Goal: Task Accomplishment & Management: Manage account settings

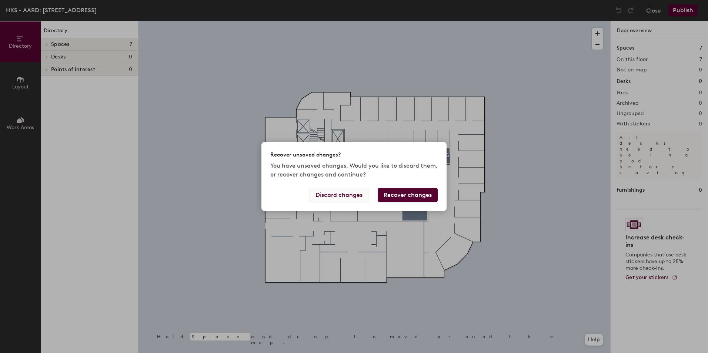
click at [347, 194] on button "Discard changes" at bounding box center [339, 195] width 60 height 14
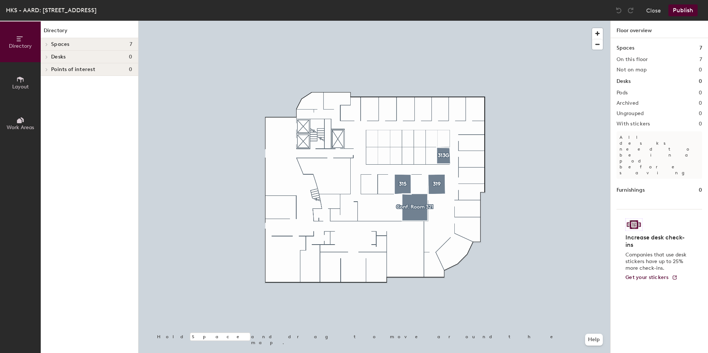
click at [70, 43] on h4 "Spaces 7" at bounding box center [91, 44] width 81 height 6
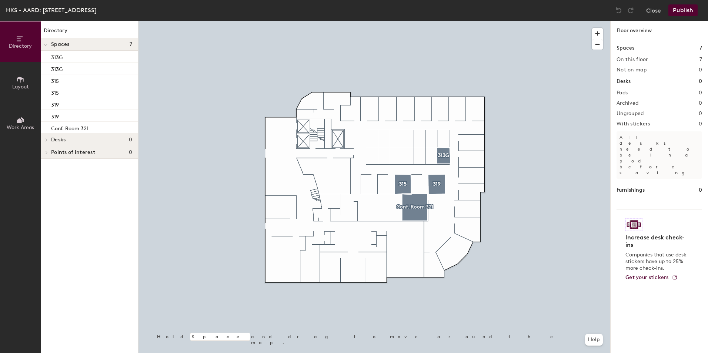
click at [401, 21] on div at bounding box center [374, 21] width 472 height 0
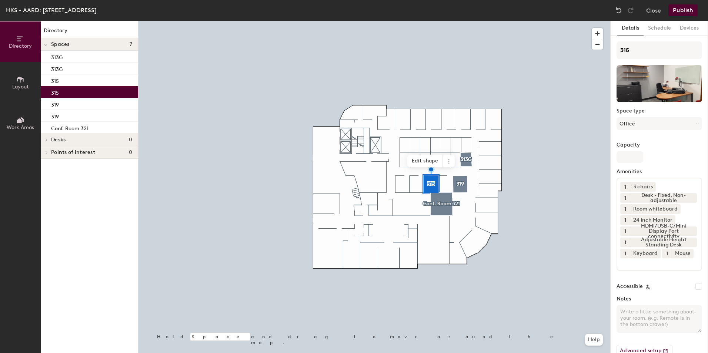
click at [302, 21] on div at bounding box center [374, 21] width 472 height 0
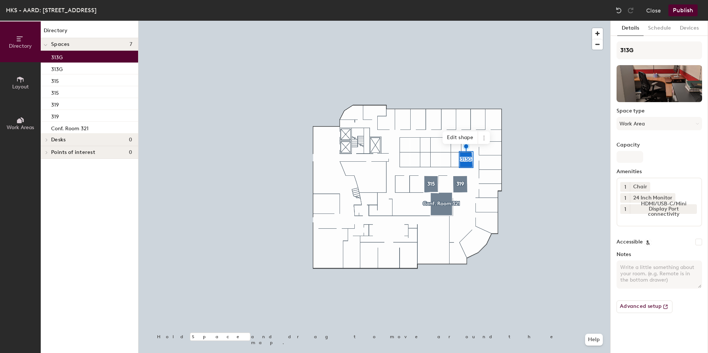
click at [79, 55] on div "313G" at bounding box center [89, 57] width 97 height 12
click at [486, 138] on icon at bounding box center [484, 138] width 6 height 6
click at [490, 180] on span "Delete" at bounding box center [511, 180] width 66 height 13
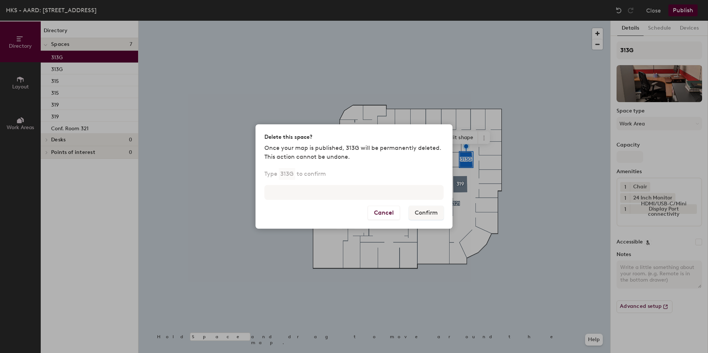
click at [491, 80] on div "Delete this space? Once your map is published, 313G will be permanently deleted…" at bounding box center [354, 176] width 708 height 353
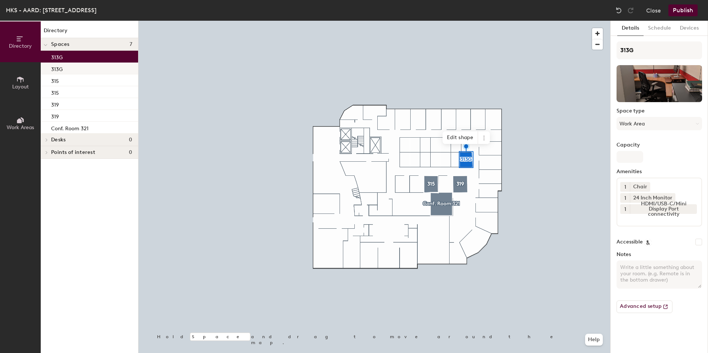
click at [56, 71] on p "313G" at bounding box center [56, 68] width 11 height 9
click at [484, 141] on span at bounding box center [484, 137] width 12 height 13
click at [62, 54] on p "313G" at bounding box center [56, 56] width 11 height 9
click at [483, 137] on icon at bounding box center [484, 138] width 6 height 6
click at [517, 154] on span "Remove from map" at bounding box center [511, 155] width 66 height 13
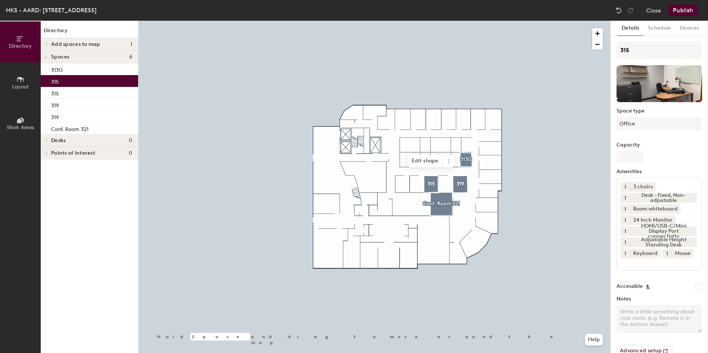
click at [71, 81] on div "315" at bounding box center [89, 81] width 97 height 12
click at [446, 159] on icon at bounding box center [449, 161] width 6 height 6
click at [474, 178] on span "Remove from map" at bounding box center [475, 178] width 66 height 13
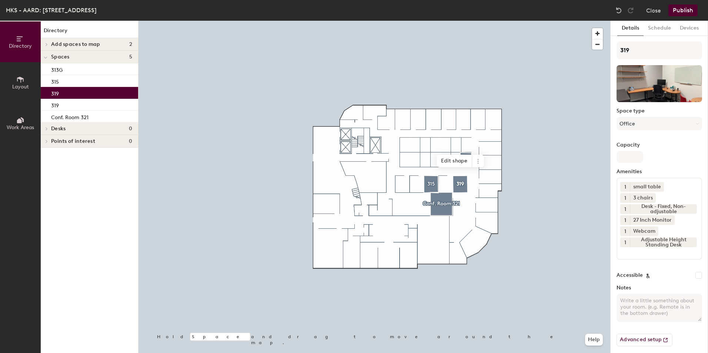
click at [76, 93] on div "319" at bounding box center [89, 93] width 97 height 12
click at [478, 160] on icon at bounding box center [477, 159] width 1 height 1
click at [490, 178] on span "Remove from map" at bounding box center [505, 178] width 66 height 13
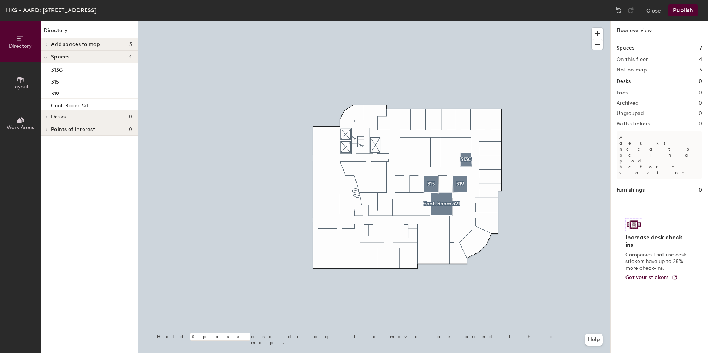
click at [467, 21] on div at bounding box center [374, 21] width 472 height 0
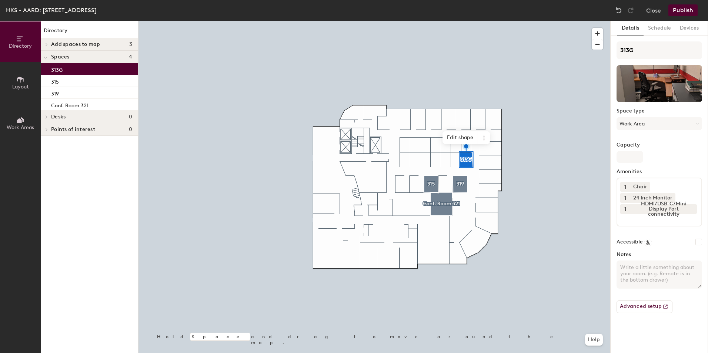
click at [462, 21] on div at bounding box center [374, 21] width 472 height 0
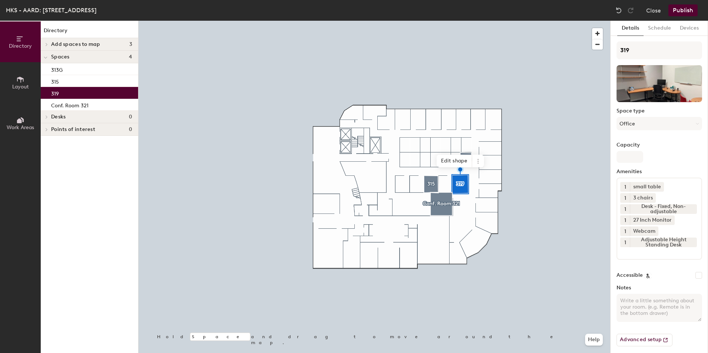
click at [431, 21] on div at bounding box center [374, 21] width 472 height 0
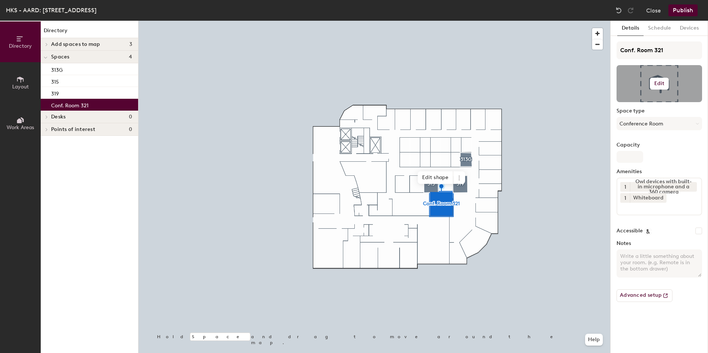
click at [662, 84] on h6 "Edit" at bounding box center [659, 84] width 10 height 6
click at [647, 100] on input "file" at bounding box center [665, 105] width 85 height 11
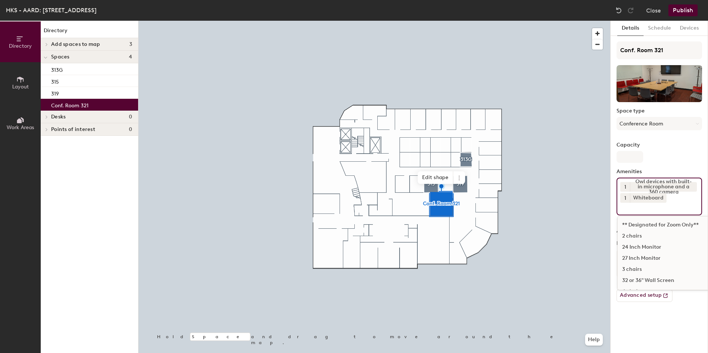
click at [681, 209] on input at bounding box center [653, 207] width 67 height 9
click at [664, 265] on div "HDMI/USB-C/Mini Display Port connectivity" at bounding box center [688, 265] width 141 height 11
click at [648, 251] on div "Seating for 9" at bounding box center [688, 250] width 141 height 11
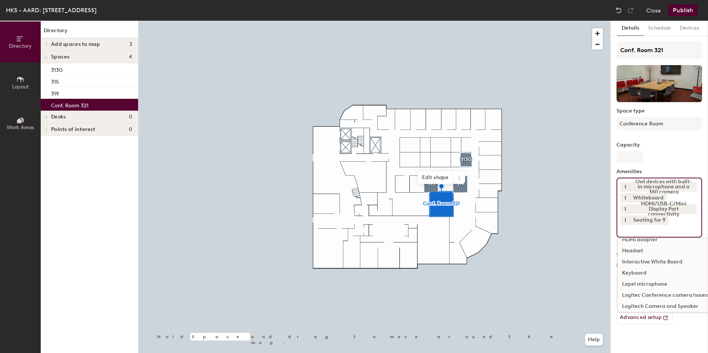
scroll to position [444, 0]
click at [651, 280] on div "Meeting Table" at bounding box center [688, 280] width 141 height 11
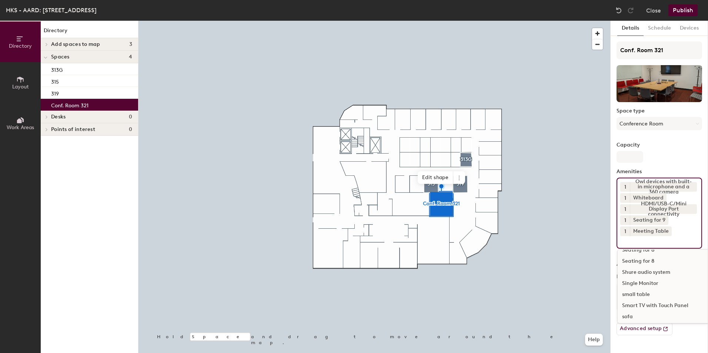
scroll to position [629, 0]
click at [671, 298] on div "Smart TV with Touch Panel" at bounding box center [688, 295] width 141 height 11
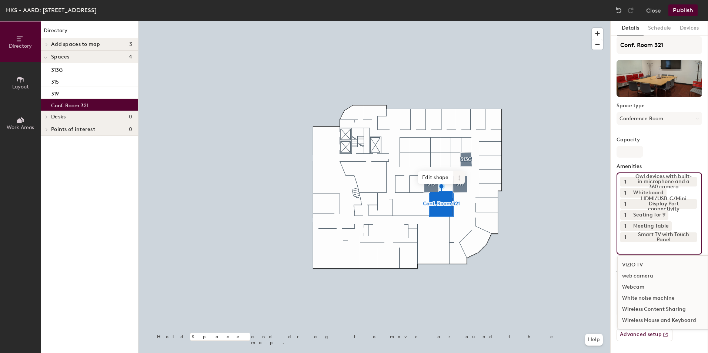
scroll to position [5, 0]
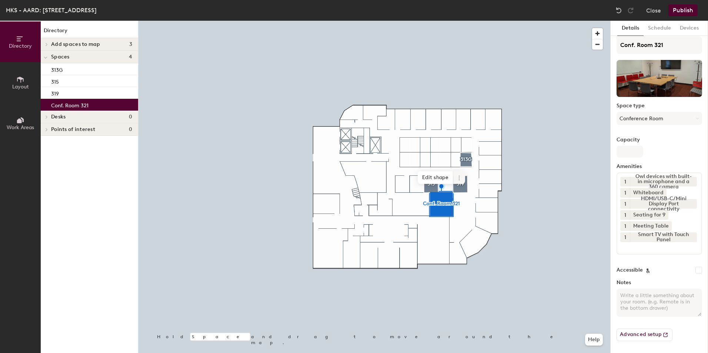
click at [461, 179] on icon at bounding box center [459, 178] width 6 height 6
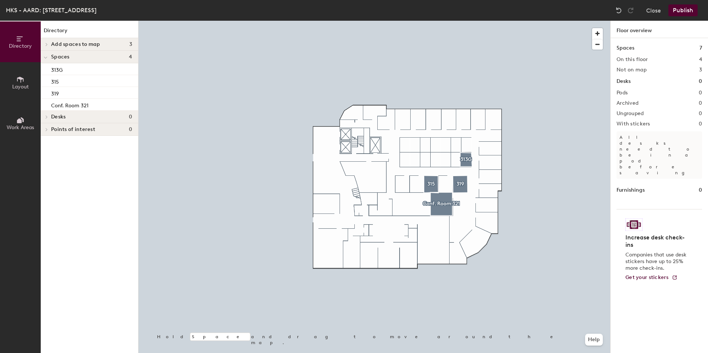
click at [435, 21] on div at bounding box center [374, 21] width 472 height 0
click at [636, 71] on h2 "Not on map" at bounding box center [632, 70] width 30 height 6
click at [103, 43] on h4 "Add spaces to map 3" at bounding box center [91, 44] width 81 height 6
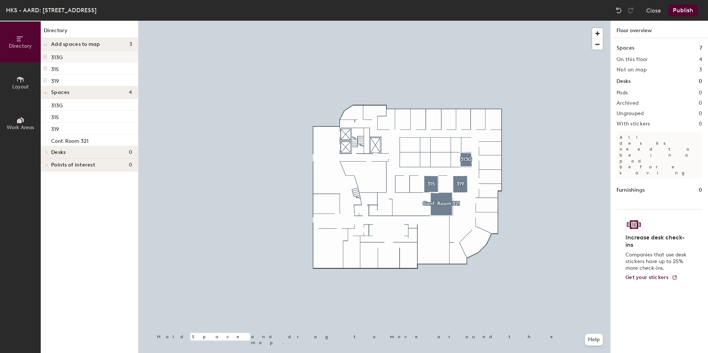
click at [91, 56] on div "313G" at bounding box center [89, 57] width 97 height 12
click at [49, 56] on div "313G" at bounding box center [89, 57] width 97 height 12
click at [79, 53] on div "313G" at bounding box center [89, 57] width 97 height 12
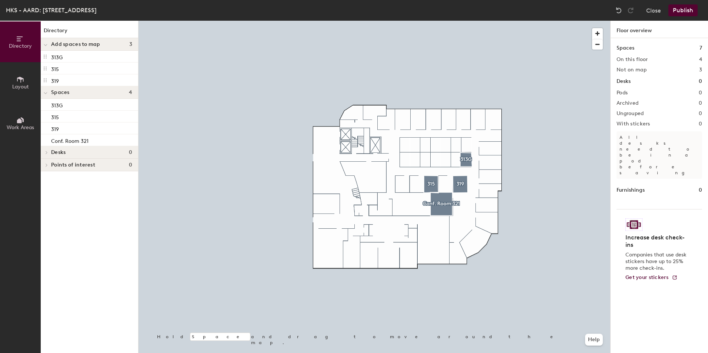
click at [131, 44] on span "3" at bounding box center [130, 44] width 3 height 6
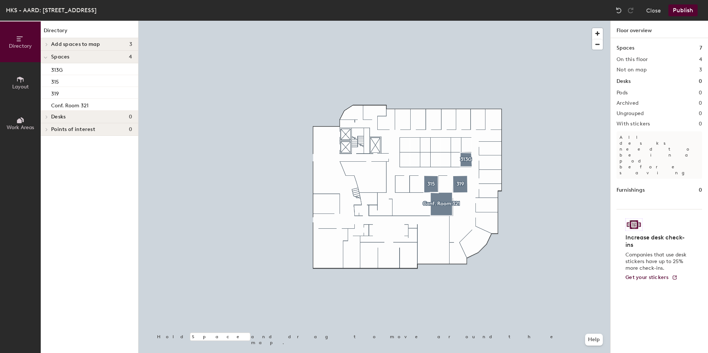
click at [131, 44] on span "3" at bounding box center [130, 44] width 3 height 6
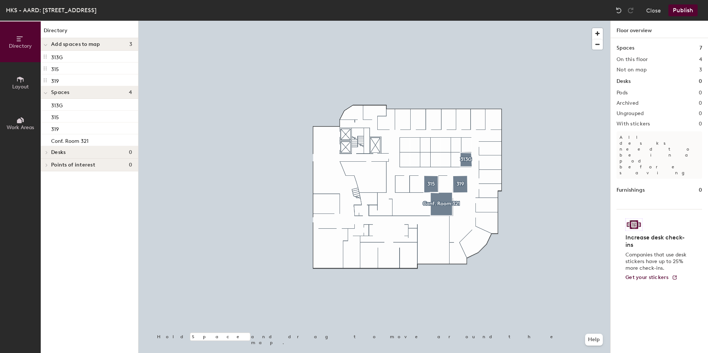
click at [625, 50] on h1 "Spaces" at bounding box center [626, 48] width 18 height 8
click at [62, 57] on p "313G" at bounding box center [56, 56] width 11 height 9
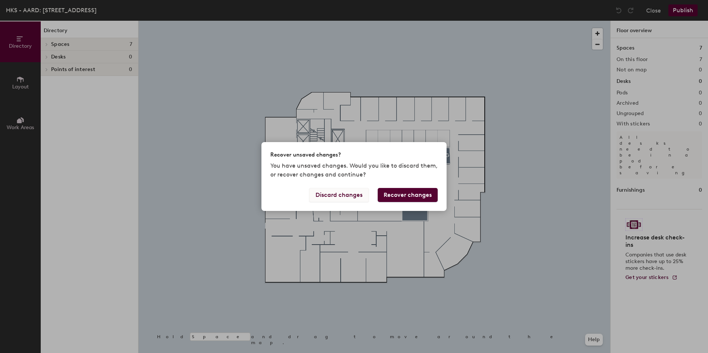
click at [345, 193] on button "Discard changes" at bounding box center [339, 195] width 60 height 14
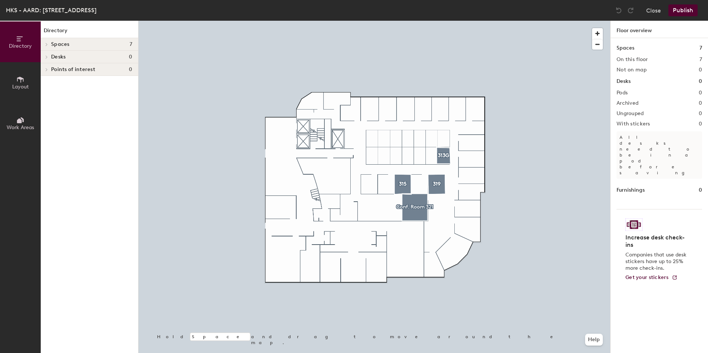
click at [109, 44] on h4 "Spaces 7" at bounding box center [91, 44] width 81 height 6
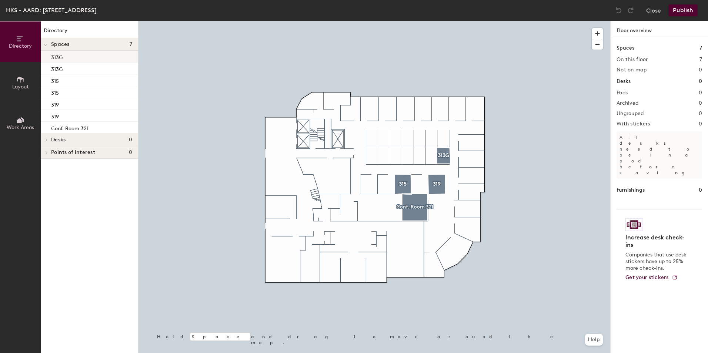
click at [128, 58] on div "313G" at bounding box center [89, 57] width 97 height 12
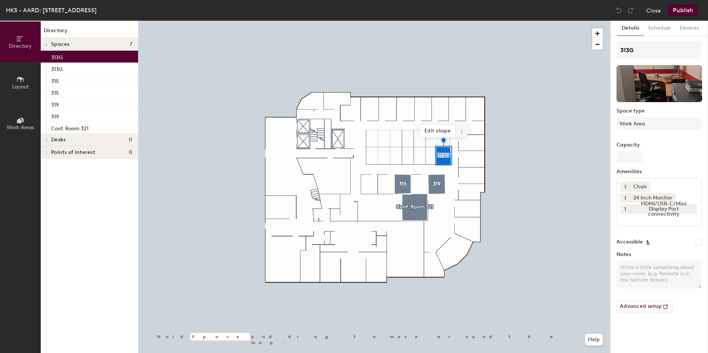
click at [462, 133] on icon at bounding box center [461, 131] width 6 height 6
click at [476, 173] on span "Delete" at bounding box center [488, 173] width 66 height 13
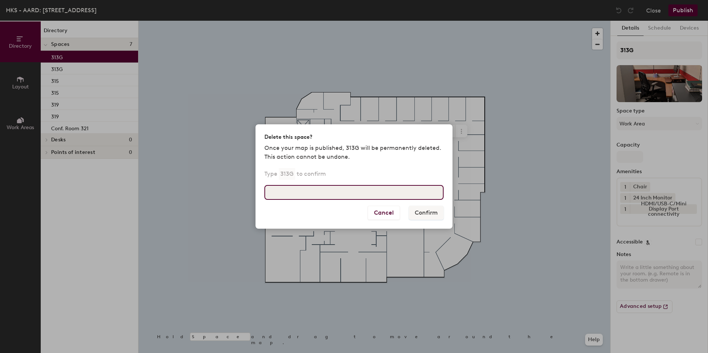
click at [298, 191] on input at bounding box center [353, 192] width 179 height 15
type input "313G"
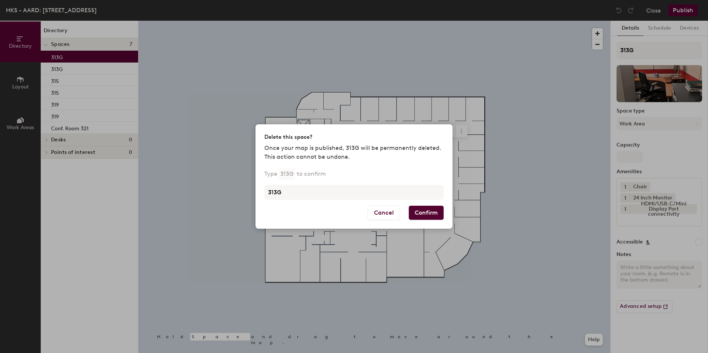
click at [431, 213] on button "Confirm" at bounding box center [426, 213] width 35 height 14
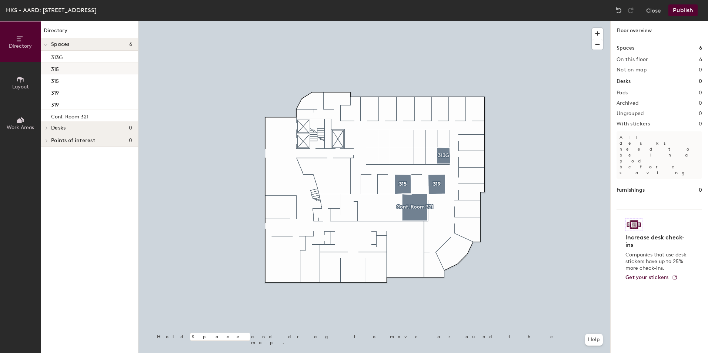
click at [90, 70] on div "315" at bounding box center [89, 69] width 97 height 12
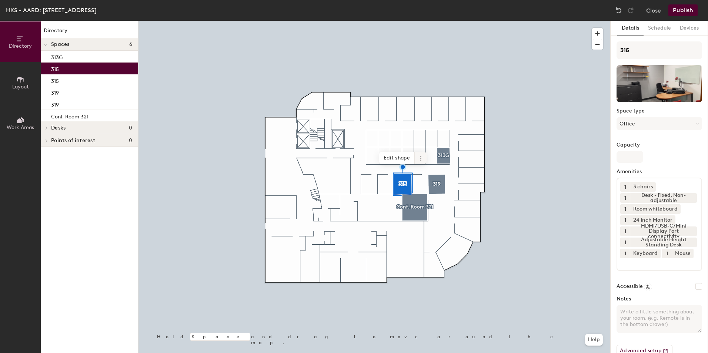
click at [420, 158] on icon at bounding box center [421, 159] width 6 height 6
click at [438, 198] on span "Delete" at bounding box center [447, 200] width 66 height 13
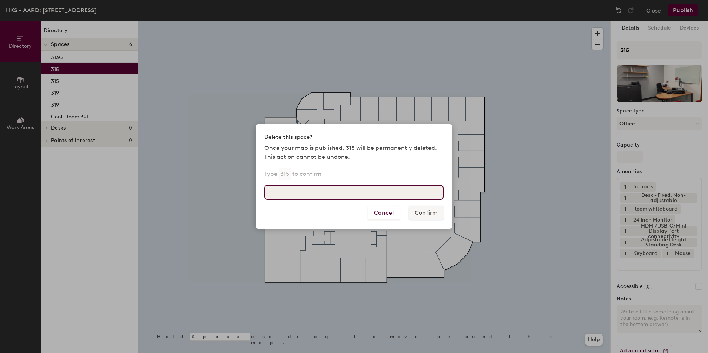
click at [350, 195] on input at bounding box center [353, 192] width 179 height 15
type input "315"
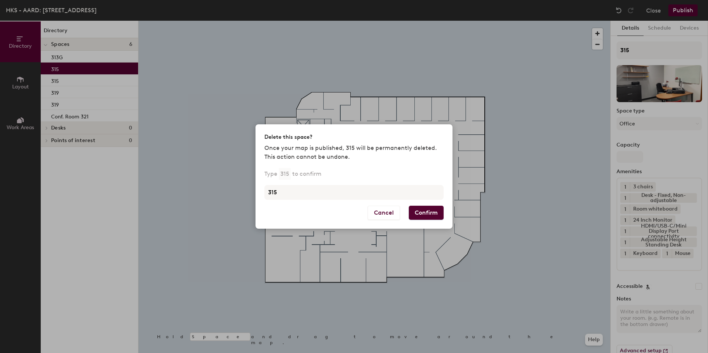
click at [430, 211] on button "Confirm" at bounding box center [426, 213] width 35 height 14
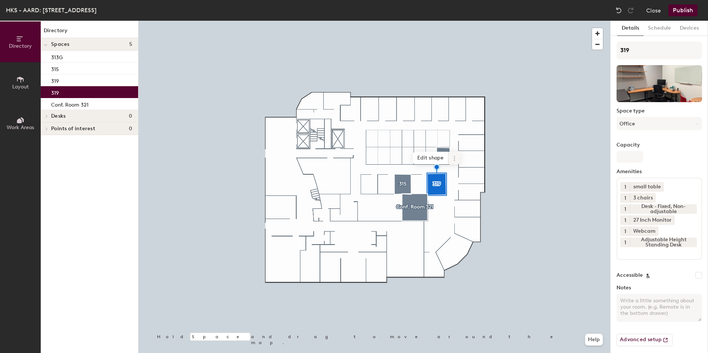
click at [455, 159] on icon at bounding box center [454, 159] width 6 height 6
click at [466, 198] on span "Delete" at bounding box center [481, 200] width 66 height 13
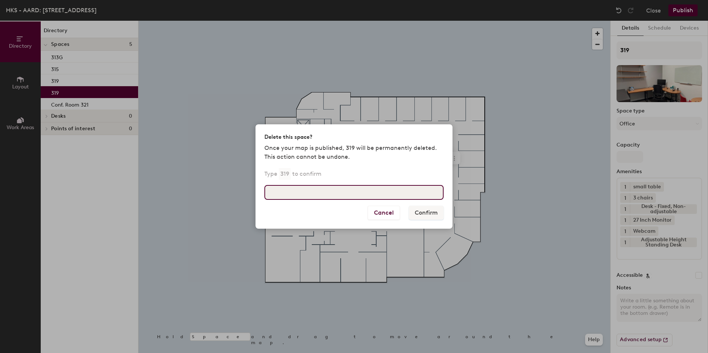
click at [331, 194] on input at bounding box center [353, 192] width 179 height 15
type input "319"
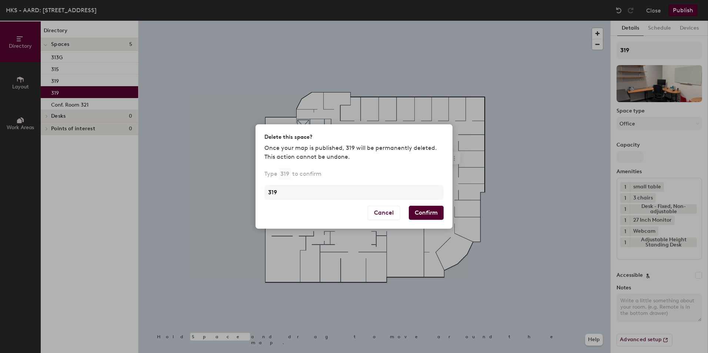
click at [420, 213] on button "Confirm" at bounding box center [426, 213] width 35 height 14
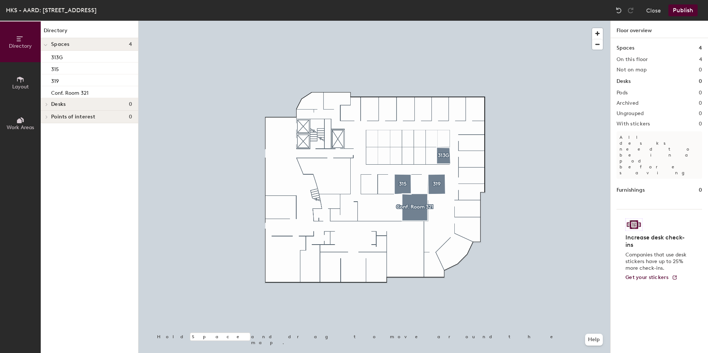
click at [444, 21] on div at bounding box center [374, 21] width 472 height 0
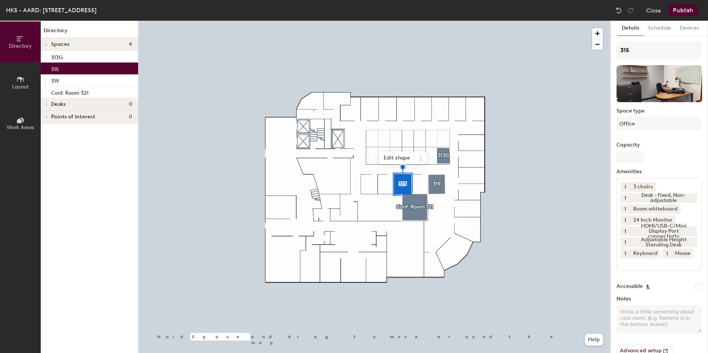
click at [437, 21] on div at bounding box center [374, 21] width 472 height 0
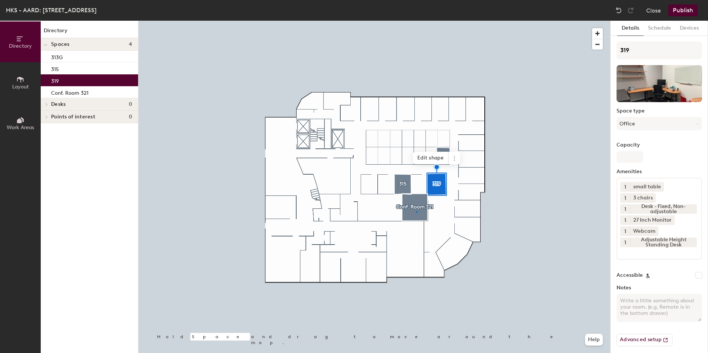
click at [416, 21] on div at bounding box center [374, 21] width 472 height 0
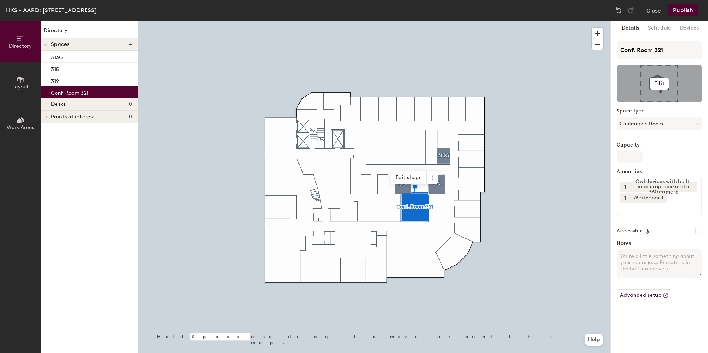
click at [658, 86] on h6 "Edit" at bounding box center [659, 84] width 10 height 6
click at [651, 104] on input "file" at bounding box center [665, 105] width 85 height 11
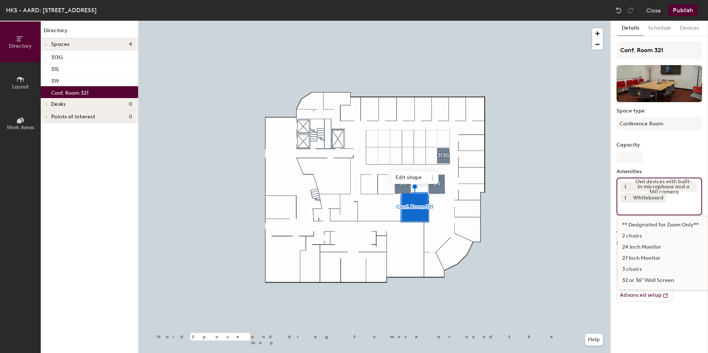
click at [678, 201] on div "1 Owl devices with built-in microphone and a 360 camera 1 Whiteboard ** Designa…" at bounding box center [660, 197] width 86 height 38
click at [658, 264] on div "HDMI/USB-C/Mini Display Port connectivity" at bounding box center [688, 265] width 141 height 11
click at [659, 243] on div "Room whiteboard" at bounding box center [688, 243] width 141 height 11
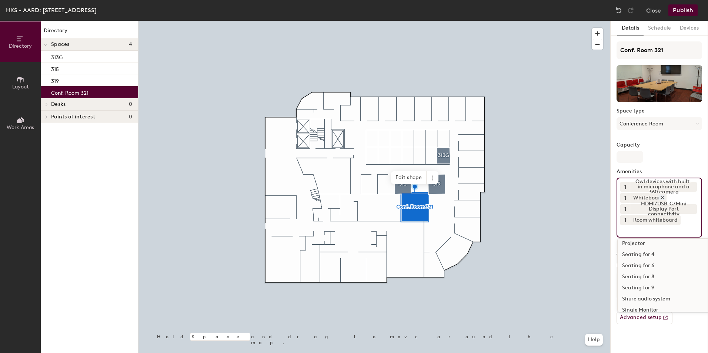
click at [663, 198] on icon at bounding box center [662, 197] width 5 height 5
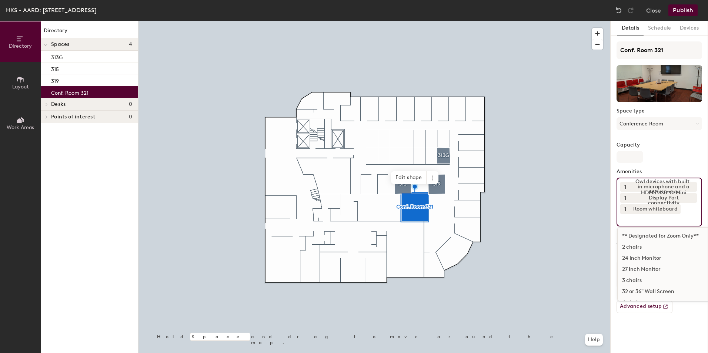
click at [680, 215] on input at bounding box center [653, 218] width 67 height 9
click at [655, 266] on div "USB-C dongle/hub" at bounding box center [688, 266] width 141 height 11
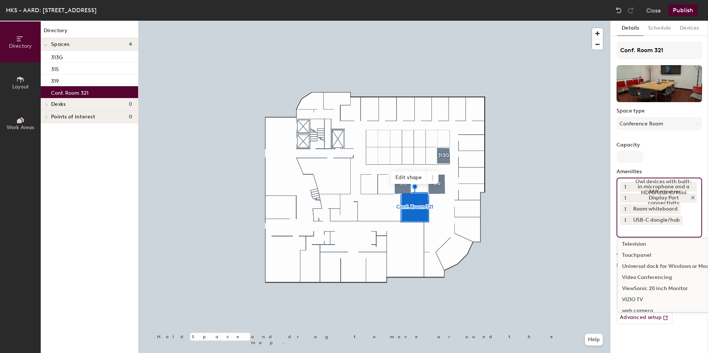
click at [691, 197] on icon at bounding box center [692, 197] width 5 height 5
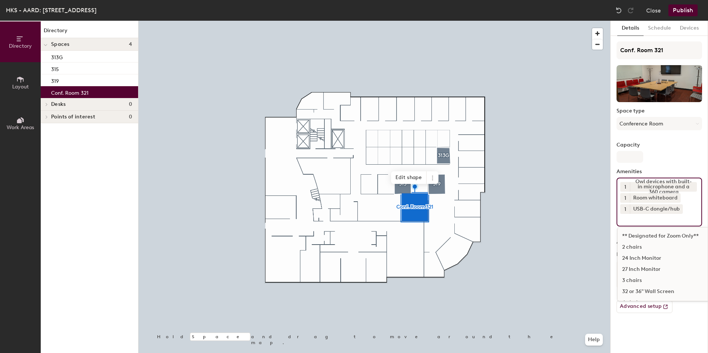
click at [649, 219] on input at bounding box center [653, 218] width 67 height 9
click at [678, 207] on icon at bounding box center [678, 208] width 5 height 5
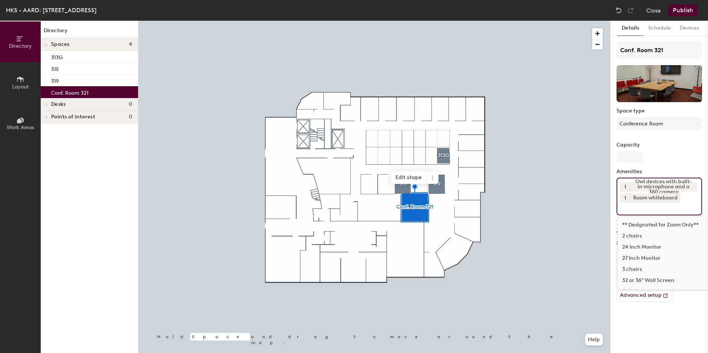
click at [663, 204] on input at bounding box center [653, 207] width 67 height 9
click at [678, 250] on div "Display Port to HDMI adapter" at bounding box center [688, 250] width 141 height 11
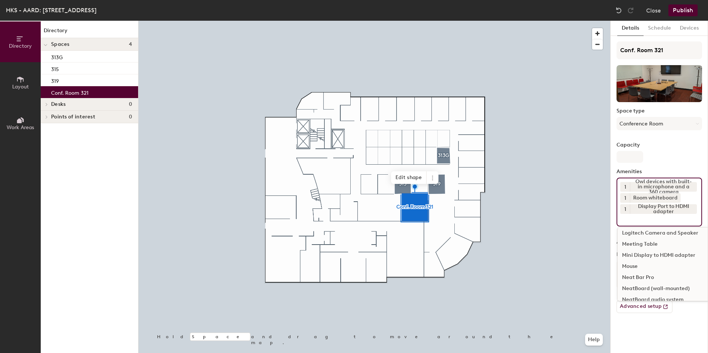
scroll to position [481, 0]
click at [648, 231] on div "Meeting Table" at bounding box center [688, 232] width 141 height 11
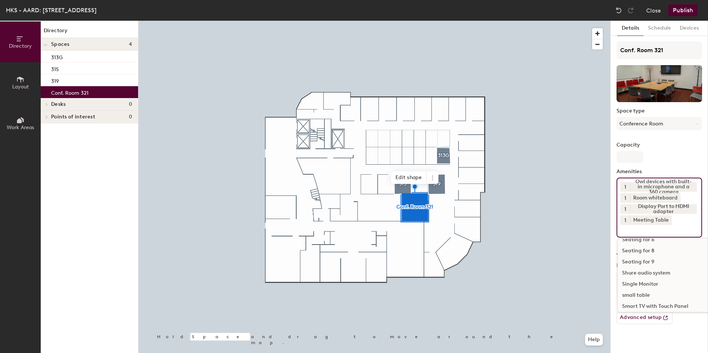
scroll to position [618, 0]
click at [648, 251] on div "Seating for 9" at bounding box center [688, 250] width 141 height 11
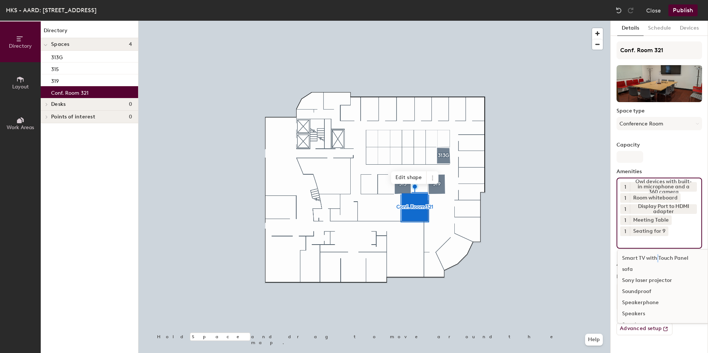
click at [657, 257] on div "Smart TV with Touch Panel" at bounding box center [688, 258] width 141 height 11
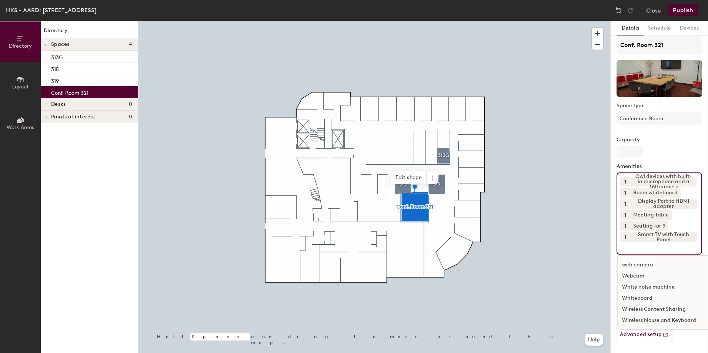
scroll to position [5, 0]
click at [528, 21] on div at bounding box center [374, 21] width 472 height 0
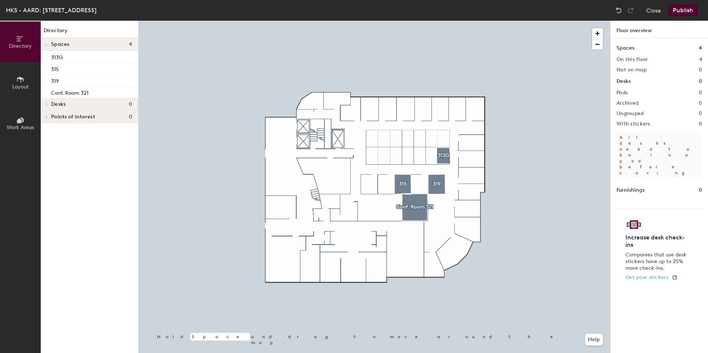
click at [657, 274] on span "Get your stickers" at bounding box center [646, 277] width 43 height 6
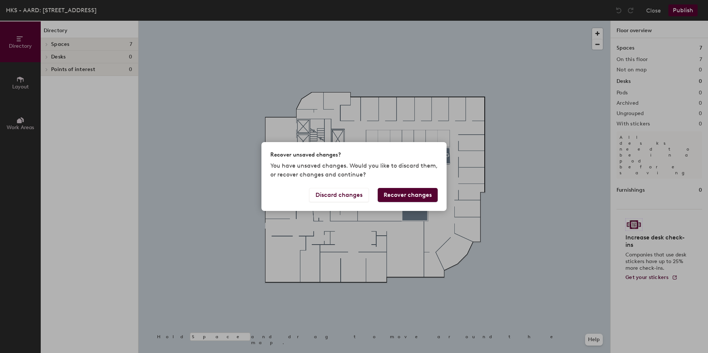
click at [415, 193] on button "Recover changes" at bounding box center [408, 195] width 60 height 14
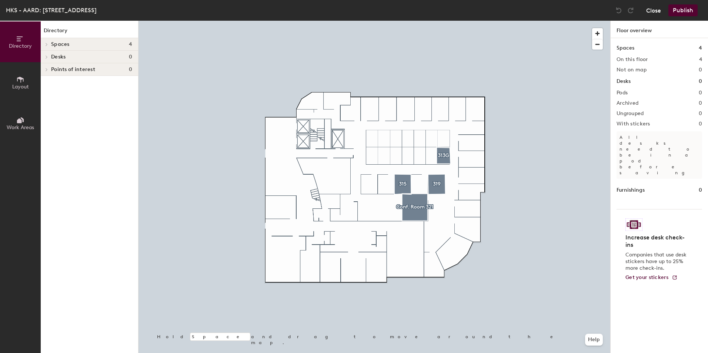
click at [649, 11] on button "Close" at bounding box center [653, 10] width 15 height 12
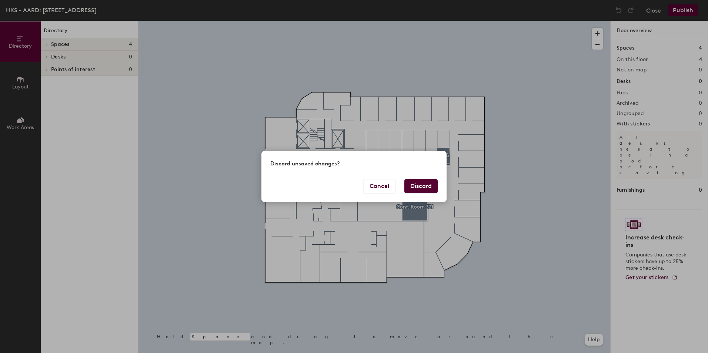
click at [419, 183] on button "Discard" at bounding box center [420, 186] width 33 height 14
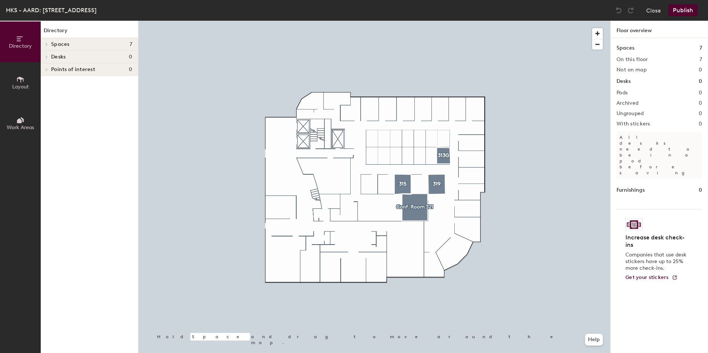
click at [108, 45] on h4 "Spaces 7" at bounding box center [91, 44] width 81 height 6
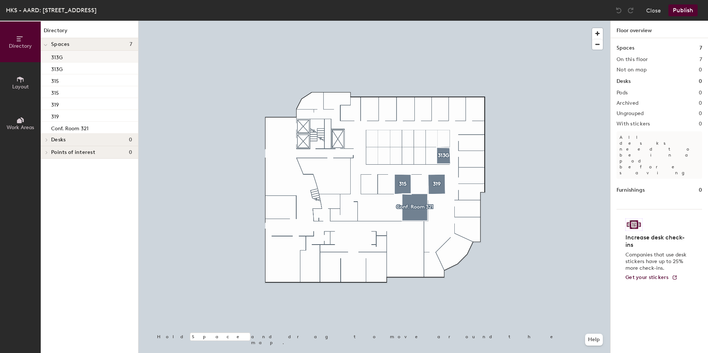
click at [113, 58] on div "313G" at bounding box center [89, 57] width 97 height 12
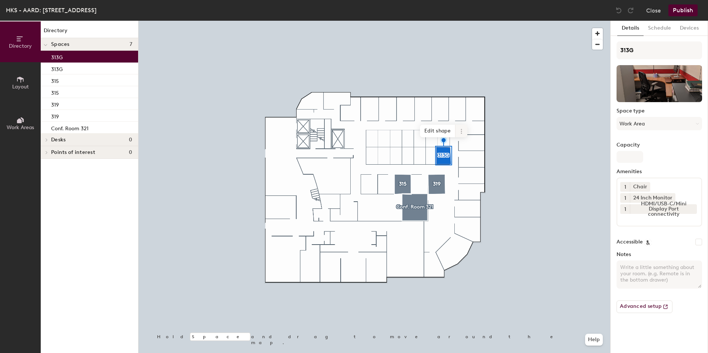
click at [461, 131] on icon at bounding box center [461, 131] width 1 height 1
click at [470, 173] on span "Delete" at bounding box center [488, 173] width 66 height 13
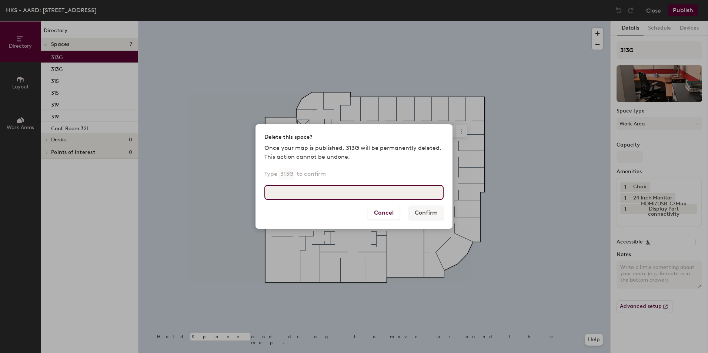
click at [318, 190] on input at bounding box center [353, 192] width 179 height 15
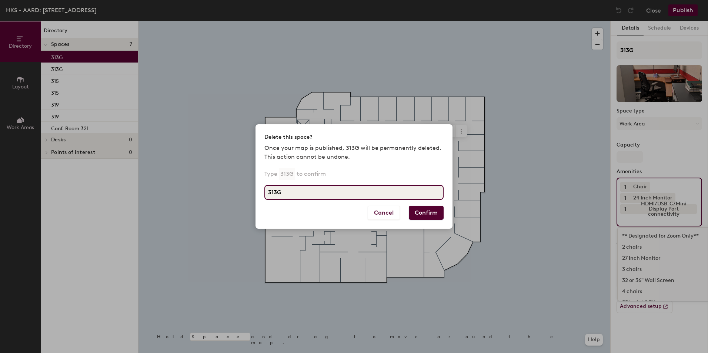
type input "313G"
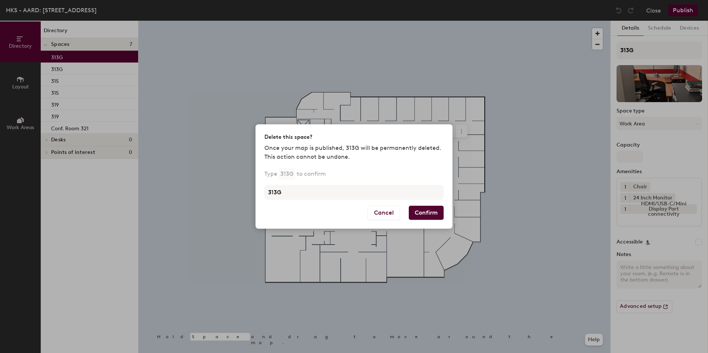
click at [433, 211] on button "Confirm" at bounding box center [426, 213] width 35 height 14
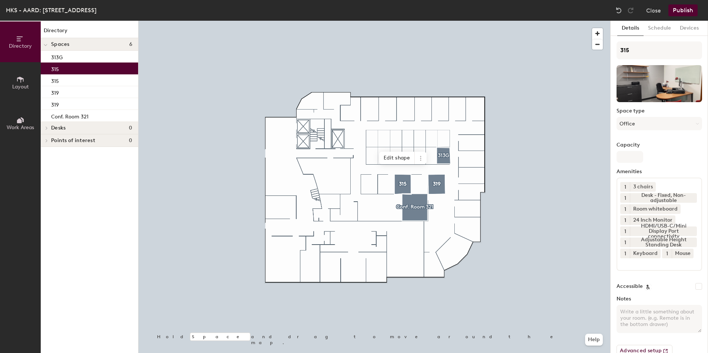
click at [91, 67] on div "315" at bounding box center [89, 69] width 97 height 12
click at [422, 156] on icon at bounding box center [421, 159] width 6 height 6
click at [439, 202] on span "Delete" at bounding box center [447, 200] width 66 height 13
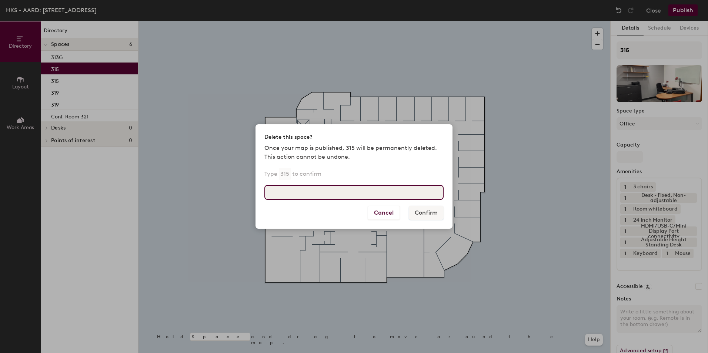
click at [330, 188] on input at bounding box center [353, 192] width 179 height 15
type input "315"
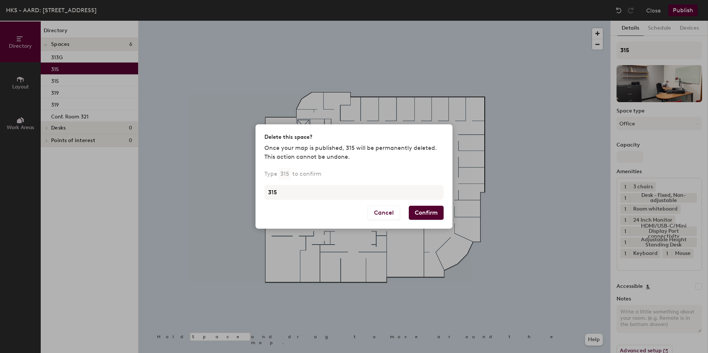
click at [427, 214] on button "Confirm" at bounding box center [426, 213] width 35 height 14
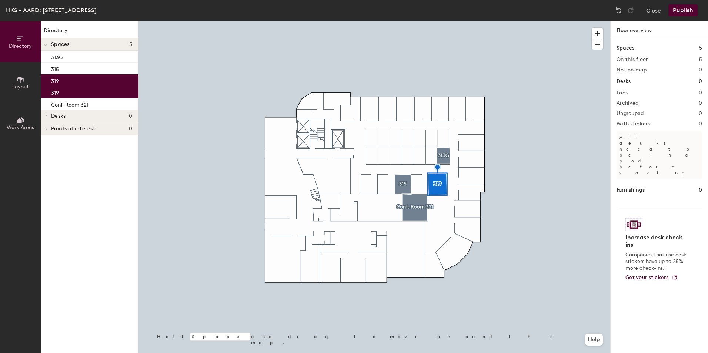
click at [417, 21] on div at bounding box center [374, 21] width 472 height 0
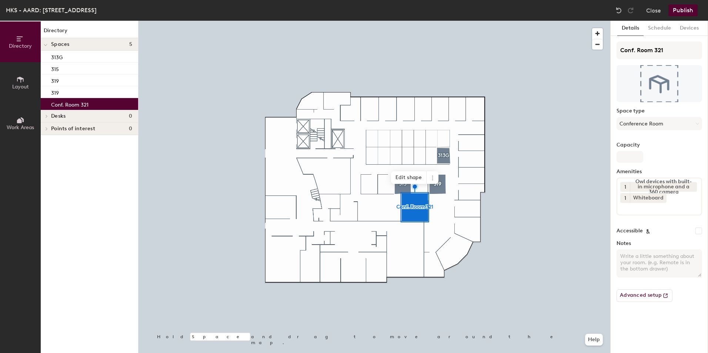
click at [439, 21] on div at bounding box center [374, 21] width 472 height 0
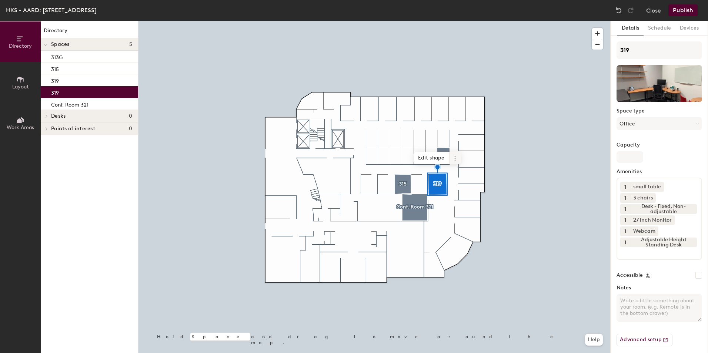
click at [456, 158] on icon at bounding box center [455, 159] width 6 height 6
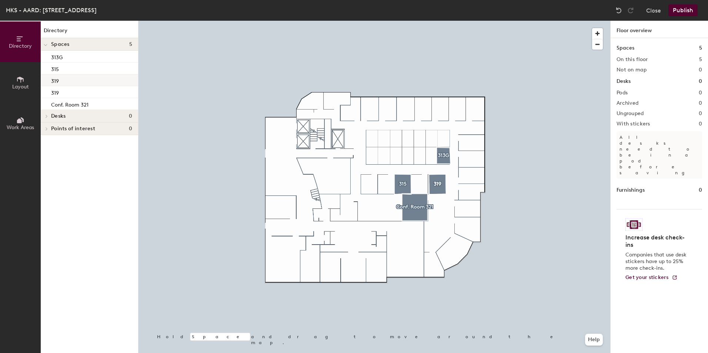
click at [86, 81] on div "319" at bounding box center [89, 80] width 97 height 12
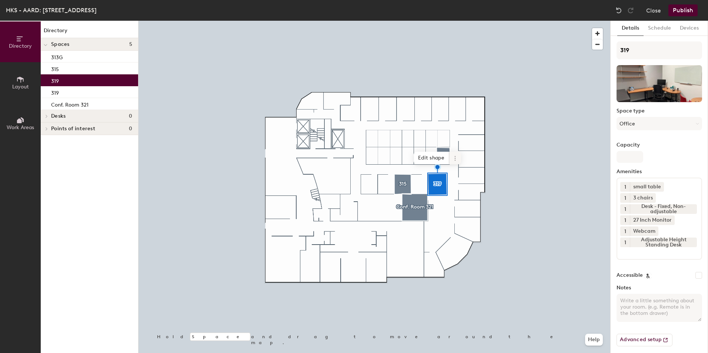
click at [454, 160] on icon at bounding box center [455, 159] width 6 height 6
click at [472, 201] on span "Delete" at bounding box center [482, 200] width 66 height 13
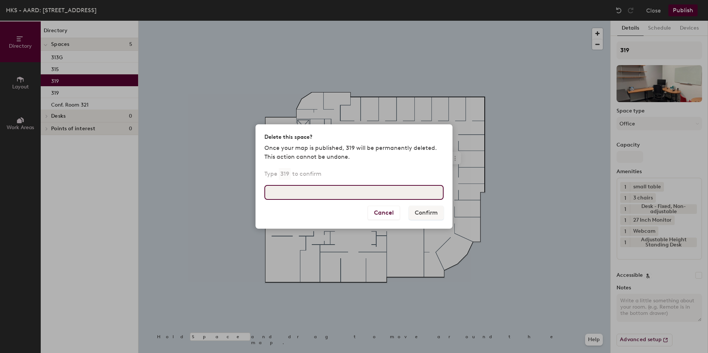
click at [304, 192] on input at bounding box center [353, 192] width 179 height 15
type input "319"
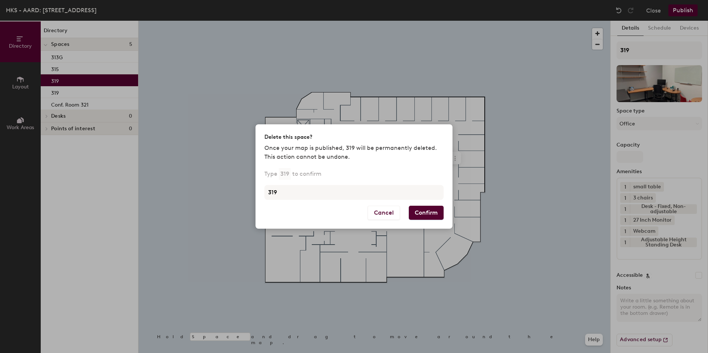
click at [424, 212] on button "Confirm" at bounding box center [426, 213] width 35 height 14
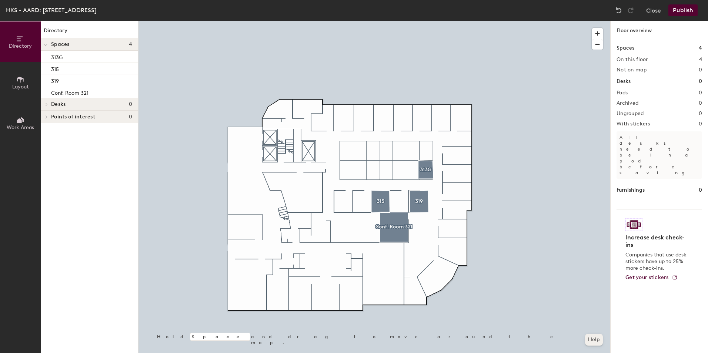
click at [597, 340] on button "Help" at bounding box center [594, 340] width 18 height 12
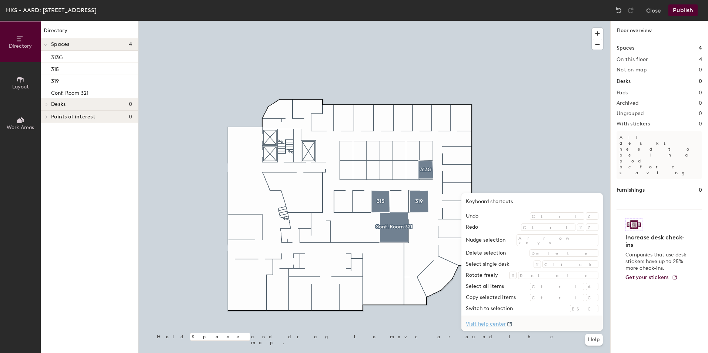
click at [542, 324] on link "Visit help center" at bounding box center [531, 323] width 141 height 15
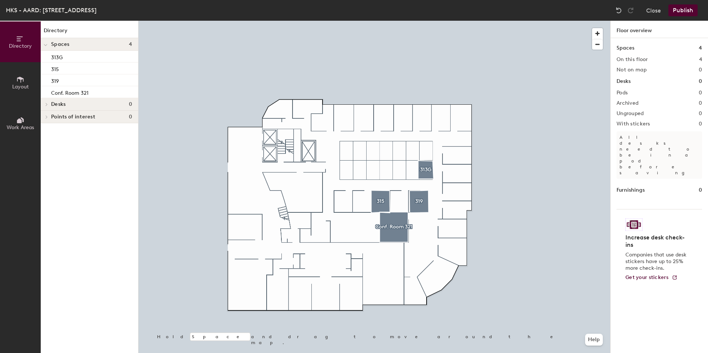
click at [637, 30] on h1 "Floor overview" at bounding box center [659, 29] width 97 height 17
click at [630, 50] on h1 "Spaces" at bounding box center [626, 48] width 18 height 8
click at [26, 77] on button "Layout" at bounding box center [20, 82] width 41 height 41
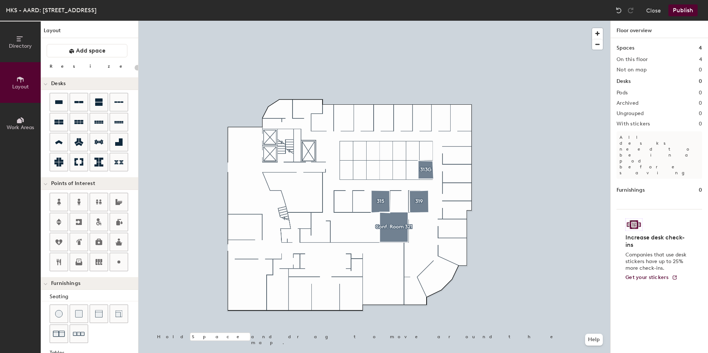
click at [25, 121] on button "Work Areas" at bounding box center [20, 123] width 41 height 41
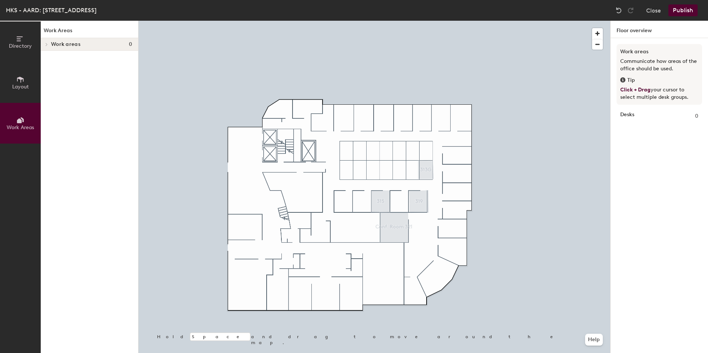
click at [632, 93] on p "Click + Drag your cursor to select multiple desk groups." at bounding box center [659, 93] width 78 height 15
click at [24, 80] on button "Layout" at bounding box center [20, 82] width 41 height 41
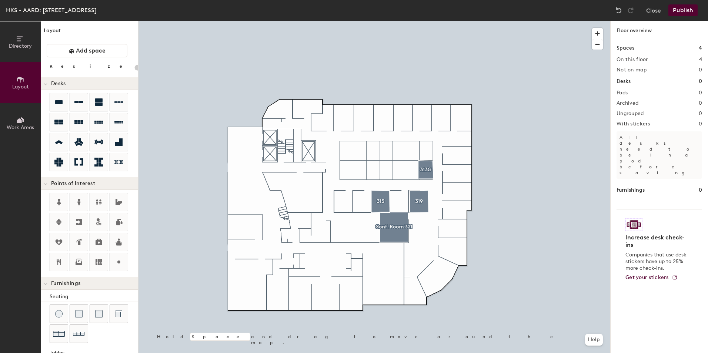
click at [19, 40] on icon at bounding box center [20, 39] width 8 height 8
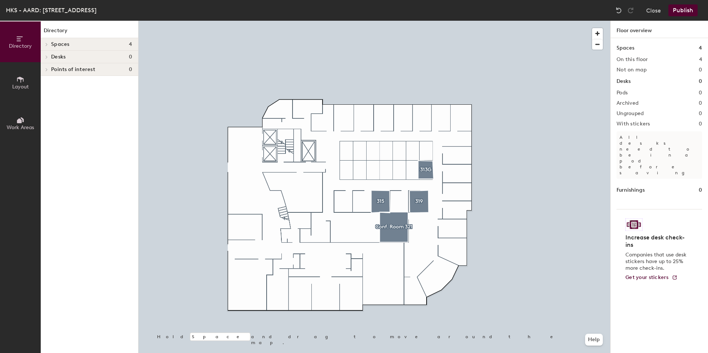
click at [17, 83] on icon at bounding box center [20, 80] width 8 height 8
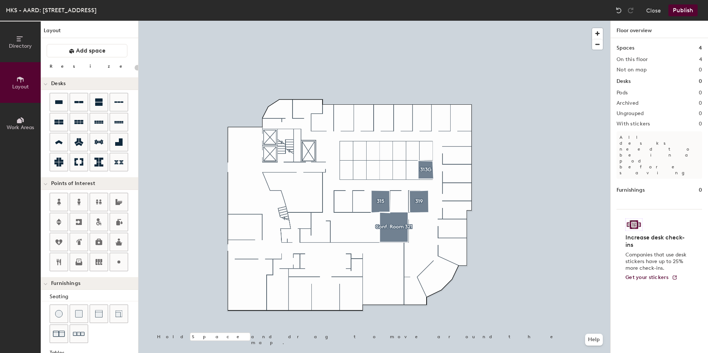
click at [391, 21] on div at bounding box center [374, 21] width 472 height 0
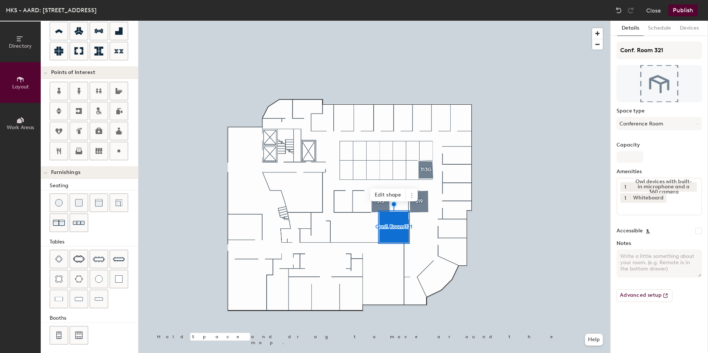
scroll to position [114, 0]
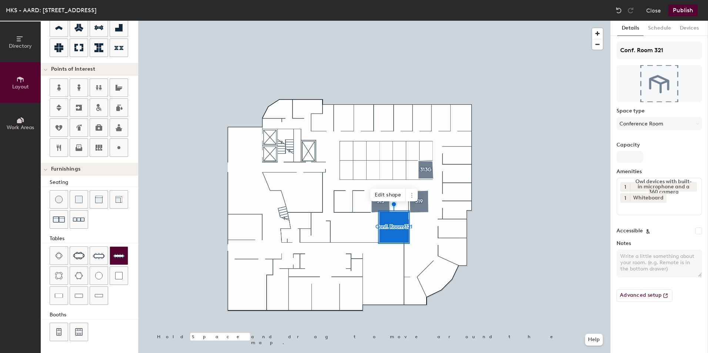
click at [118, 253] on img at bounding box center [119, 256] width 12 height 12
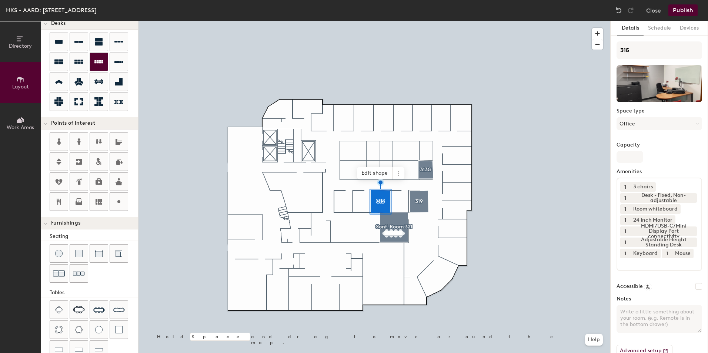
scroll to position [0, 0]
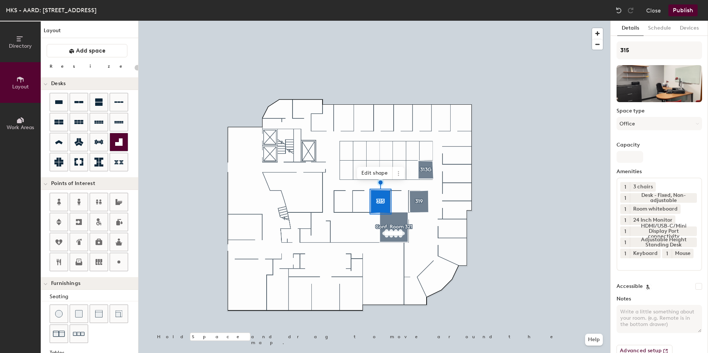
click at [121, 143] on icon at bounding box center [118, 141] width 7 height 7
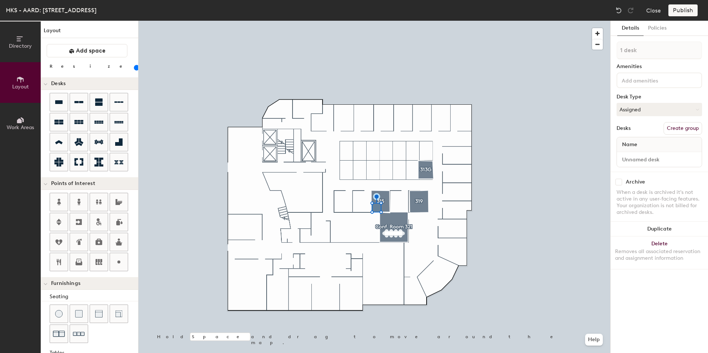
click at [497, 21] on div at bounding box center [374, 21] width 472 height 0
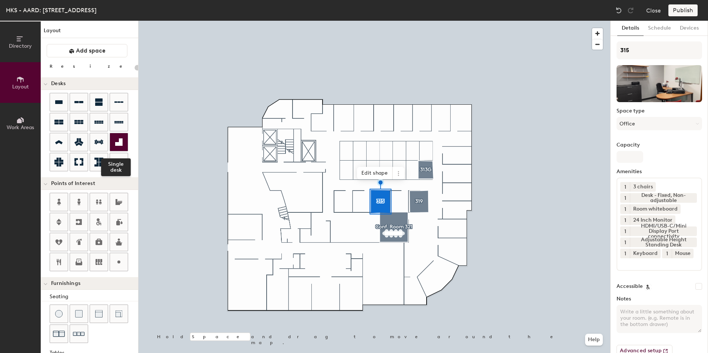
click at [124, 143] on div at bounding box center [119, 142] width 18 height 18
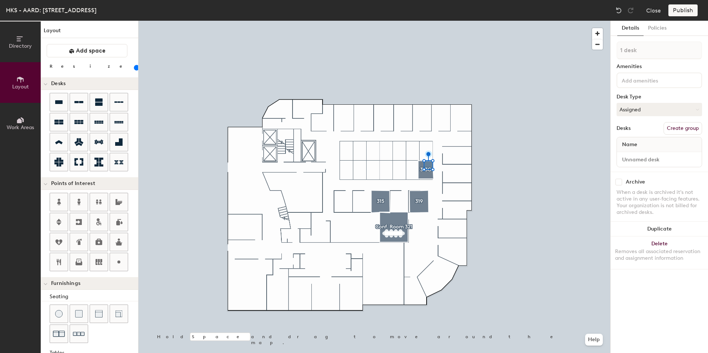
click at [526, 21] on div at bounding box center [374, 21] width 472 height 0
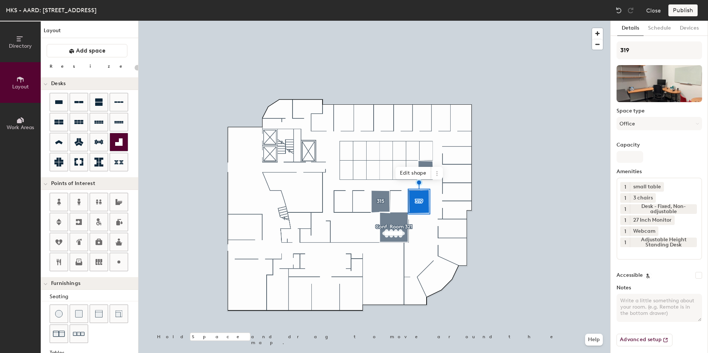
click at [120, 137] on div at bounding box center [119, 142] width 18 height 18
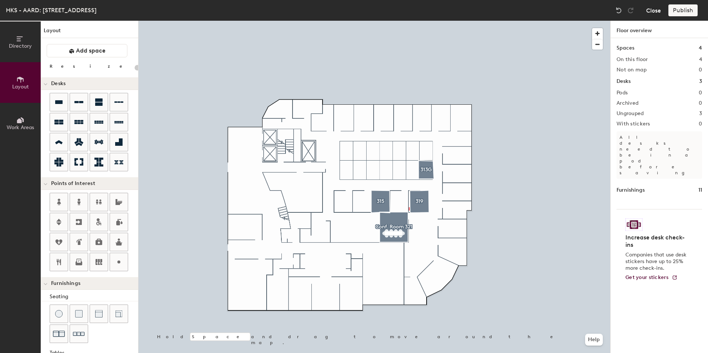
click at [652, 11] on button "Close" at bounding box center [653, 10] width 15 height 12
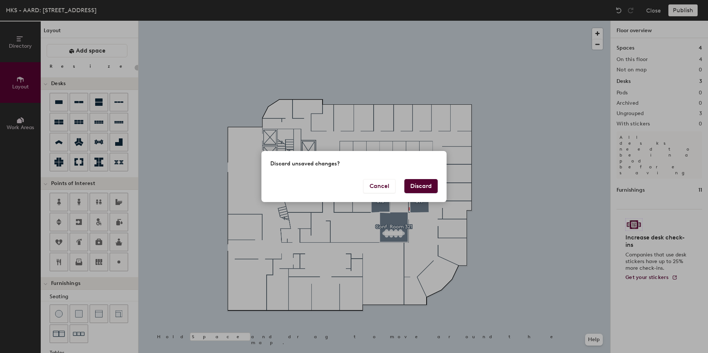
click at [431, 183] on button "Discard" at bounding box center [420, 186] width 33 height 14
type input "20"
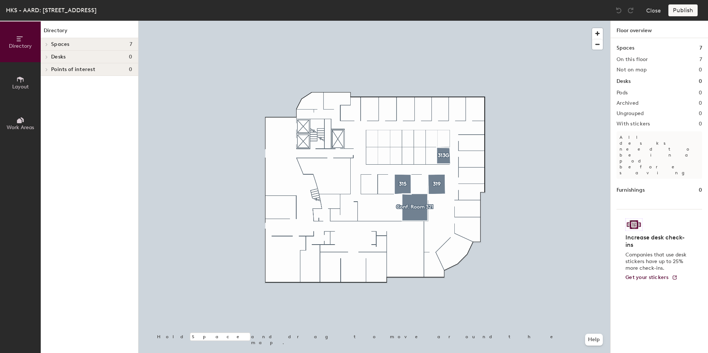
click at [442, 21] on div at bounding box center [374, 21] width 472 height 0
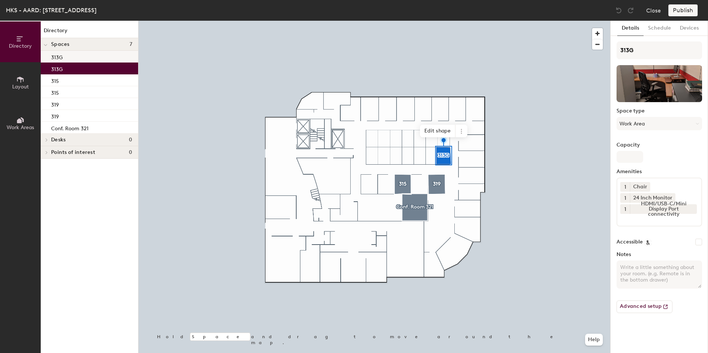
click at [92, 58] on div "313G" at bounding box center [89, 57] width 97 height 12
click at [464, 131] on icon at bounding box center [461, 131] width 6 height 6
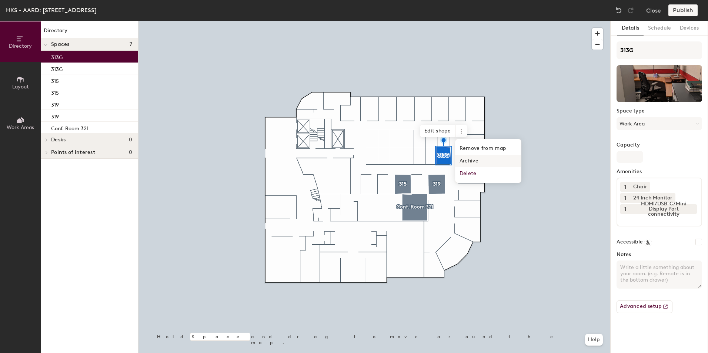
click at [474, 158] on span "Archive" at bounding box center [488, 161] width 66 height 13
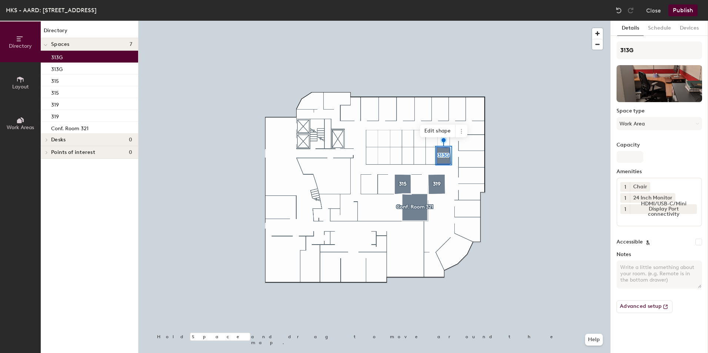
click at [105, 54] on div "313G" at bounding box center [89, 57] width 97 height 12
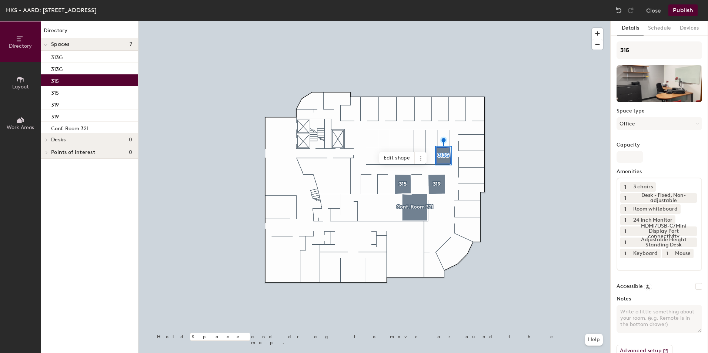
click at [97, 80] on div "315" at bounding box center [89, 80] width 97 height 12
click at [88, 57] on div "313G" at bounding box center [89, 57] width 97 height 12
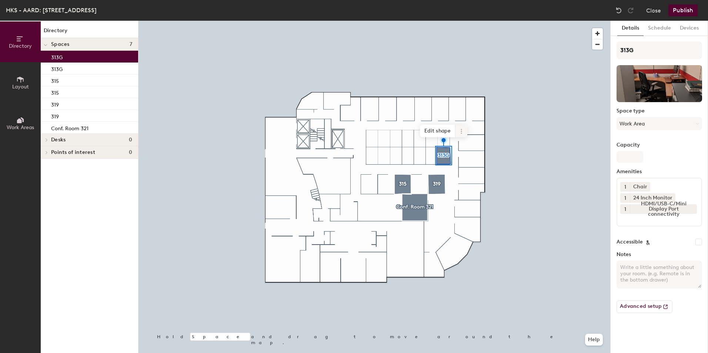
click at [462, 130] on icon at bounding box center [461, 129] width 1 height 1
click at [477, 171] on span "Delete" at bounding box center [488, 173] width 66 height 13
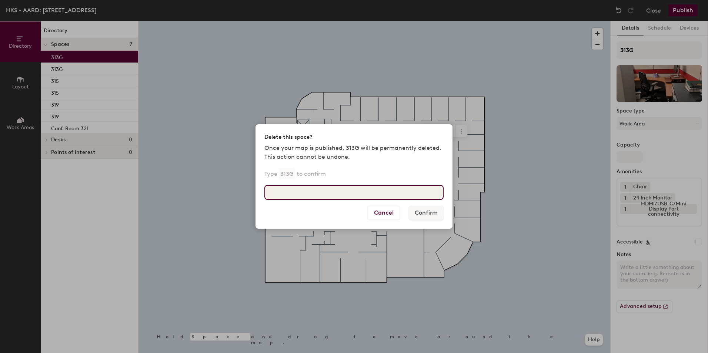
click at [319, 189] on input at bounding box center [353, 192] width 179 height 15
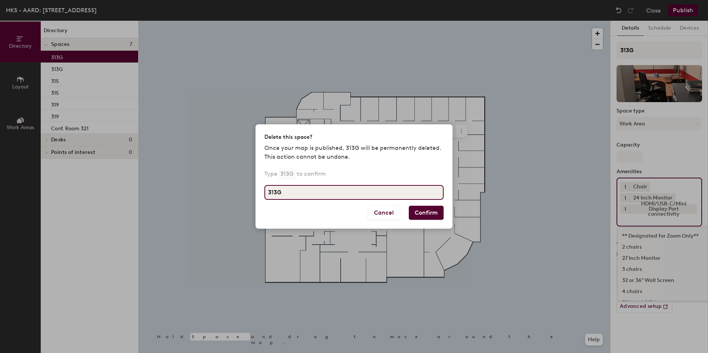
type input "313G"
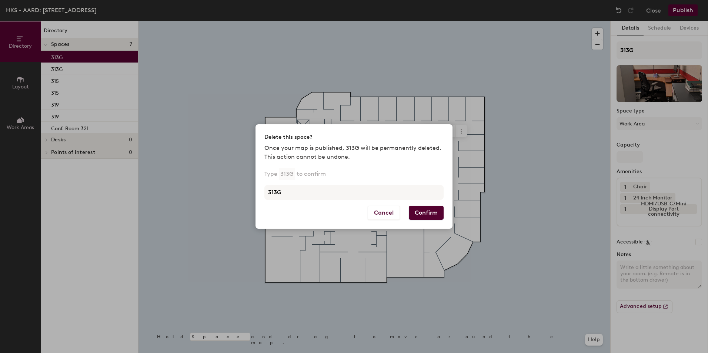
click at [429, 213] on button "Confirm" at bounding box center [426, 213] width 35 height 14
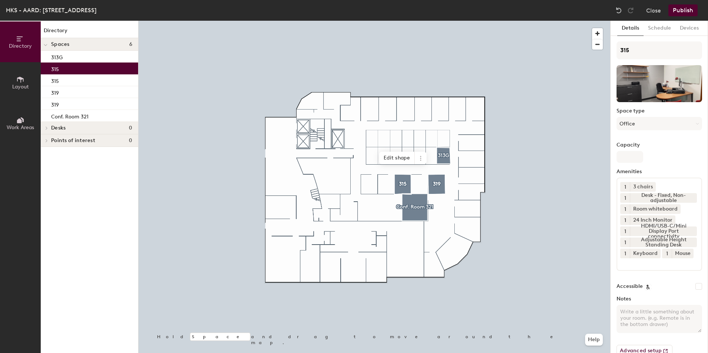
click at [72, 70] on div "315" at bounding box center [89, 69] width 97 height 12
click at [421, 158] on icon at bounding box center [420, 158] width 1 height 1
click at [432, 198] on span "Delete" at bounding box center [447, 200] width 66 height 13
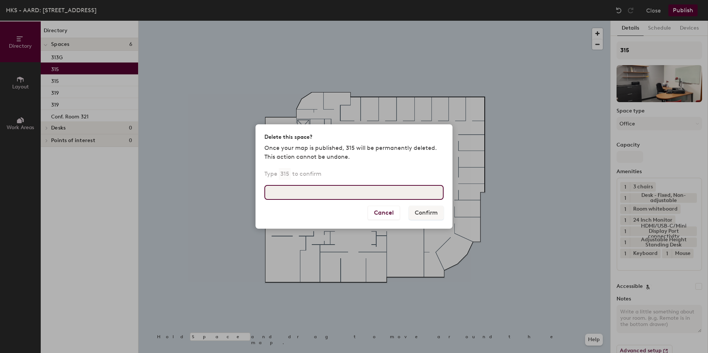
click at [398, 190] on input at bounding box center [353, 192] width 179 height 15
type input "315"
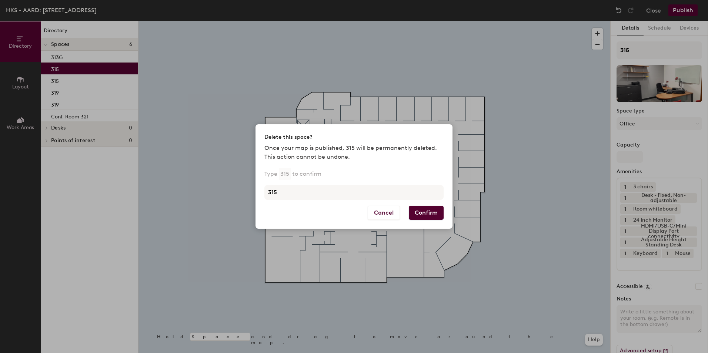
click at [426, 213] on button "Confirm" at bounding box center [426, 213] width 35 height 14
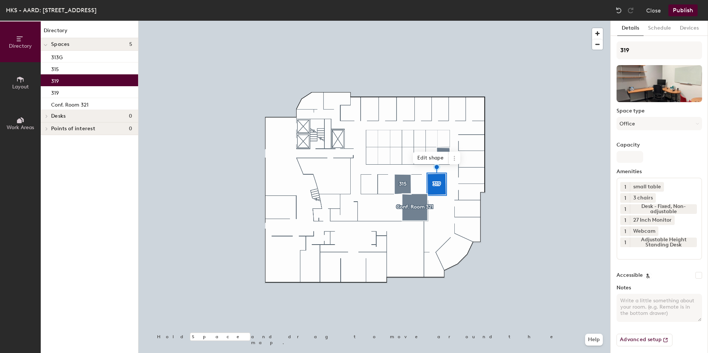
click at [102, 74] on div "319" at bounding box center [89, 80] width 97 height 12
click at [453, 156] on icon at bounding box center [454, 159] width 6 height 6
click at [475, 199] on span "Delete" at bounding box center [481, 200] width 66 height 13
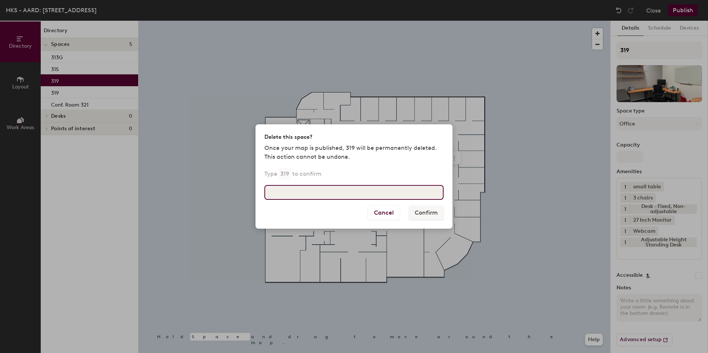
click at [301, 192] on input at bounding box center [353, 192] width 179 height 15
type input "319"
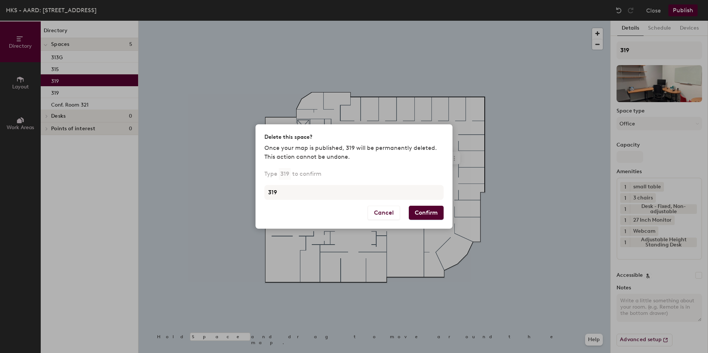
click at [424, 213] on button "Confirm" at bounding box center [426, 213] width 35 height 14
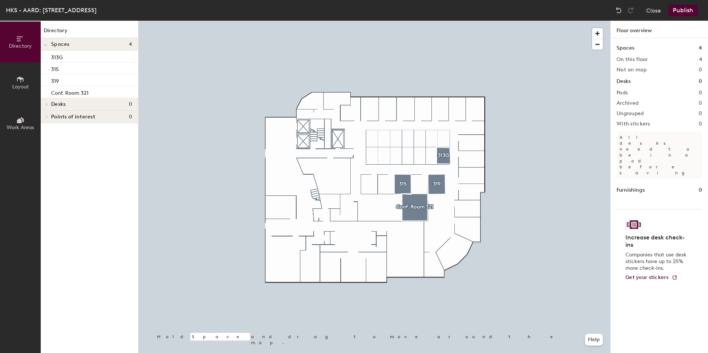
click at [678, 141] on p "All desks need to be in a pod before saving" at bounding box center [660, 154] width 86 height 47
click at [549, 21] on div at bounding box center [374, 21] width 472 height 0
click at [23, 11] on div "HKS - AARD: [STREET_ADDRESS]" at bounding box center [51, 10] width 91 height 9
click at [11, 40] on button "Directory" at bounding box center [20, 41] width 41 height 41
click at [19, 85] on span "Layout" at bounding box center [20, 87] width 17 height 6
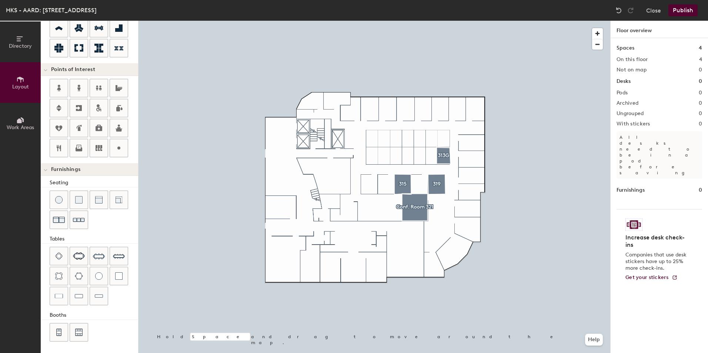
scroll to position [114, 0]
